Goal: Transaction & Acquisition: Download file/media

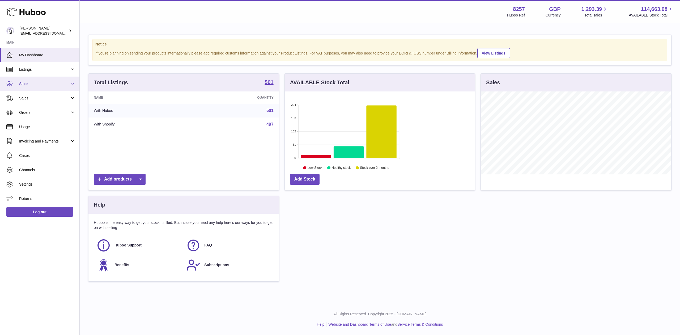
scroll to position [83, 190]
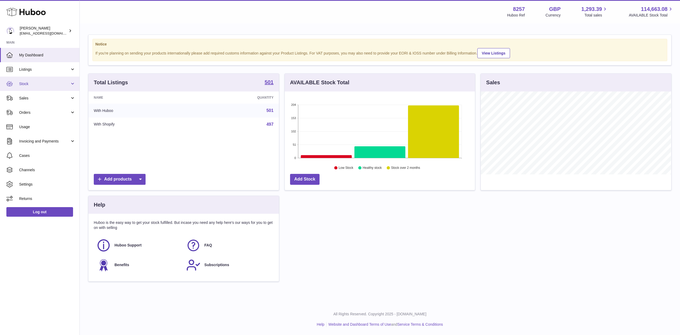
click at [42, 82] on span "Stock" at bounding box center [44, 83] width 51 height 5
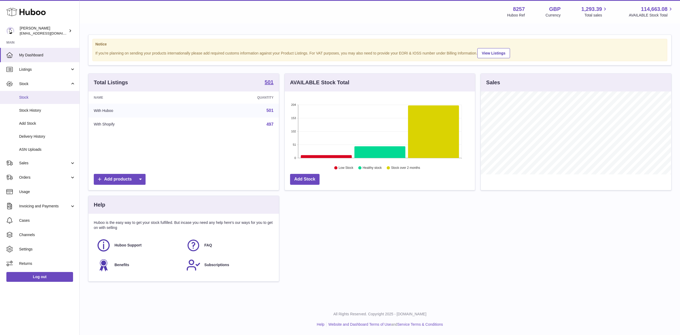
click at [40, 99] on span "Stock" at bounding box center [47, 97] width 56 height 5
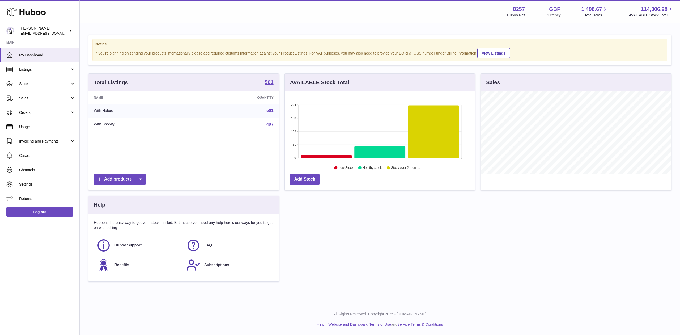
scroll to position [83, 190]
click at [37, 83] on span "Stock" at bounding box center [44, 83] width 51 height 5
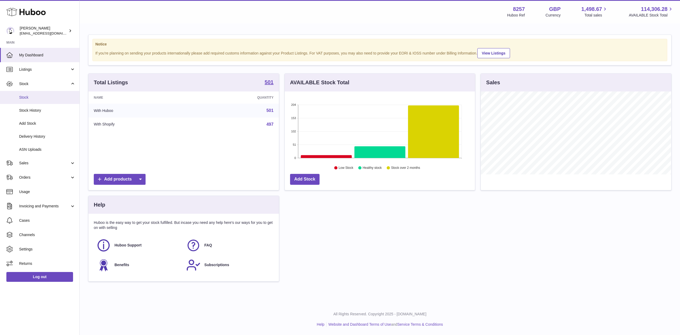
click at [33, 97] on span "Stock" at bounding box center [47, 97] width 56 height 5
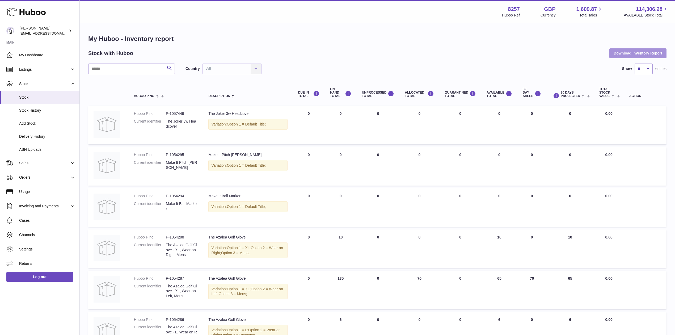
click at [648, 53] on button "Download Inventory Report" at bounding box center [637, 53] width 57 height 10
